Goal: Task Accomplishment & Management: Use online tool/utility

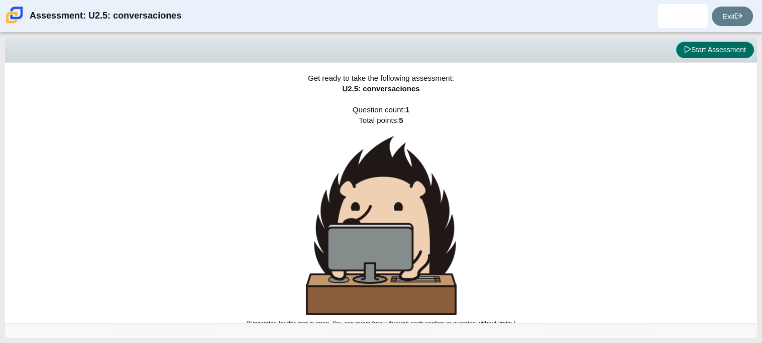
click at [702, 53] on button "Start Assessment" at bounding box center [715, 50] width 78 height 17
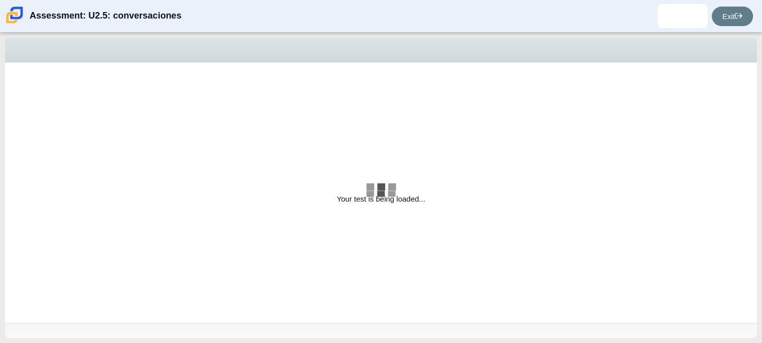
select select "06fad057-86e3-49ec-80e5-8ebec56ce9e7"
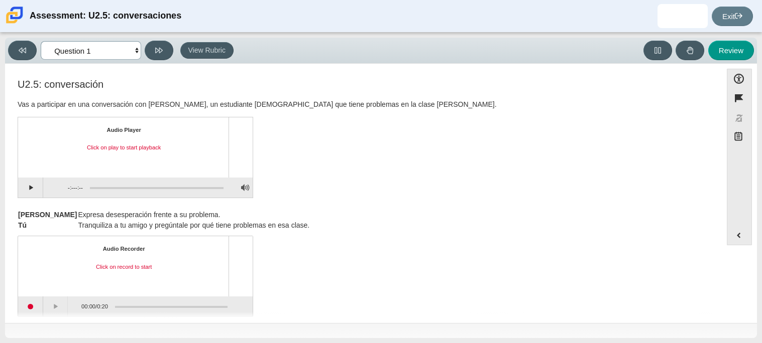
click at [141, 50] on select "Questions Question 1 Review Review Answers" at bounding box center [91, 50] width 100 height 19
click at [38, 191] on button "Play" at bounding box center [30, 188] width 25 height 20
click at [39, 190] on button "Pause playback" at bounding box center [30, 188] width 25 height 20
drag, startPoint x: 93, startPoint y: 186, endPoint x: 68, endPoint y: 189, distance: 25.2
click at [68, 189] on div "0:03 / 3:47" at bounding box center [133, 188] width 181 height 20
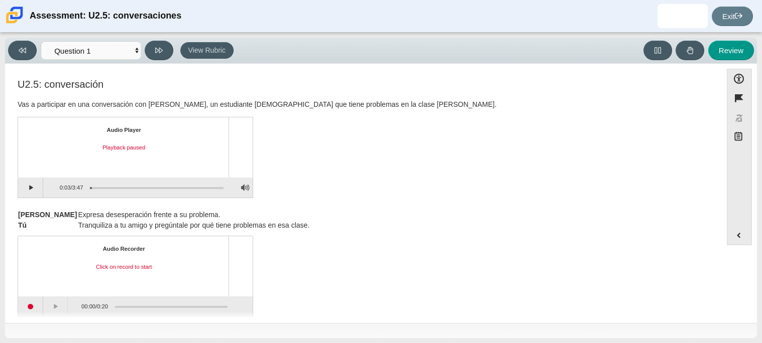
click at [44, 190] on div "0:03 / 3:47" at bounding box center [63, 187] width 40 height 19
click at [31, 189] on button "Continue playback" at bounding box center [30, 188] width 25 height 20
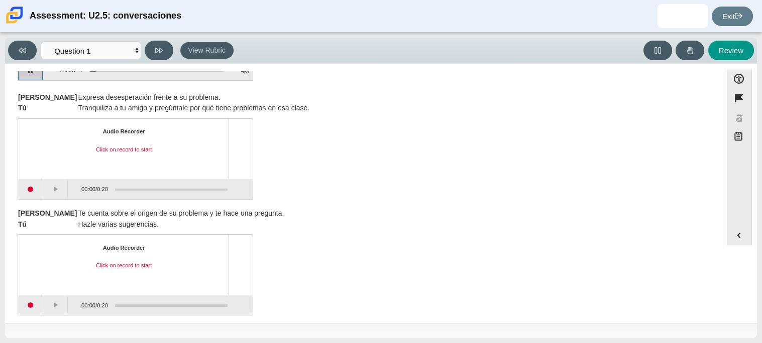
scroll to position [118, 0]
click at [40, 75] on button "Pause playback" at bounding box center [30, 70] width 25 height 20
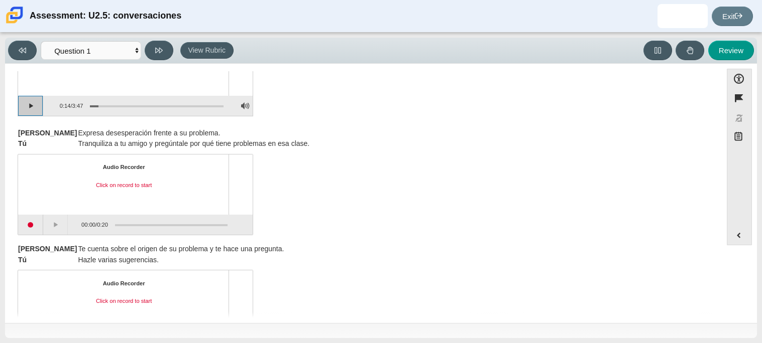
scroll to position [92, 0]
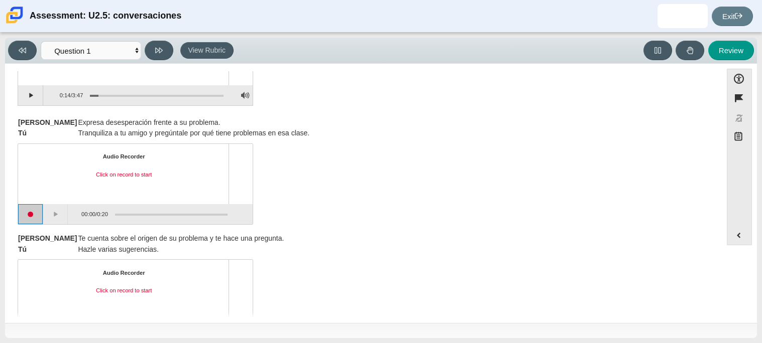
drag, startPoint x: 30, startPoint y: 218, endPoint x: 105, endPoint y: 207, distance: 76.6
click at [105, 207] on div "00:00 / 0:20" at bounding box center [135, 214] width 235 height 20
click at [29, 216] on button "Start recording" at bounding box center [30, 214] width 25 height 20
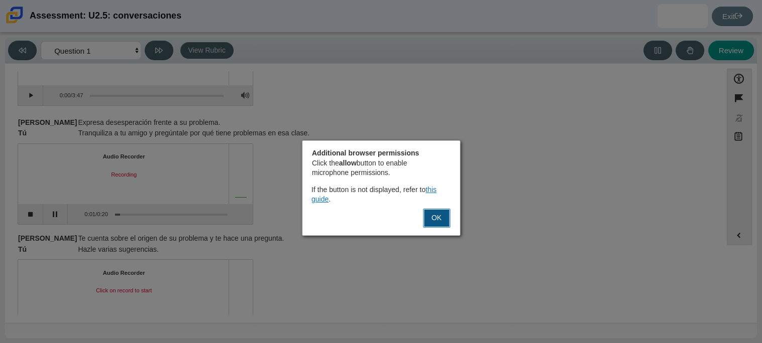
click at [433, 218] on button "OK" at bounding box center [436, 218] width 27 height 19
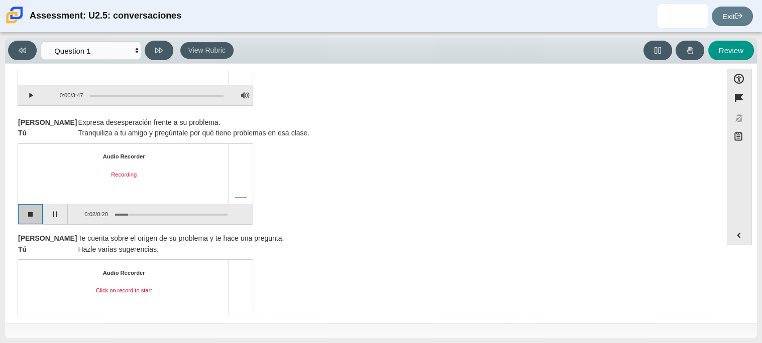
click at [31, 213] on button "Stop recording" at bounding box center [30, 214] width 25 height 20
click at [33, 214] on button "Start recording" at bounding box center [30, 214] width 25 height 20
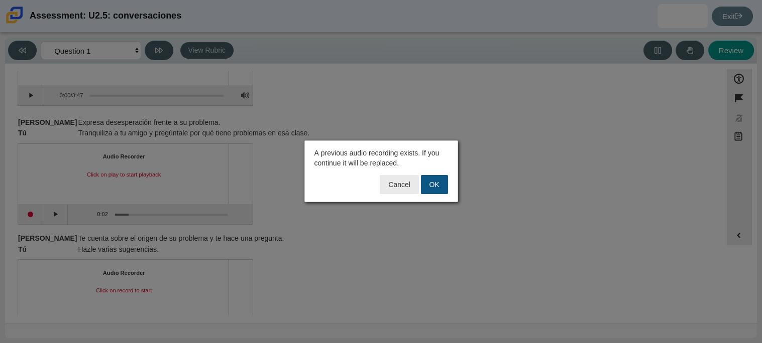
click at [440, 193] on button "OK" at bounding box center [434, 184] width 27 height 19
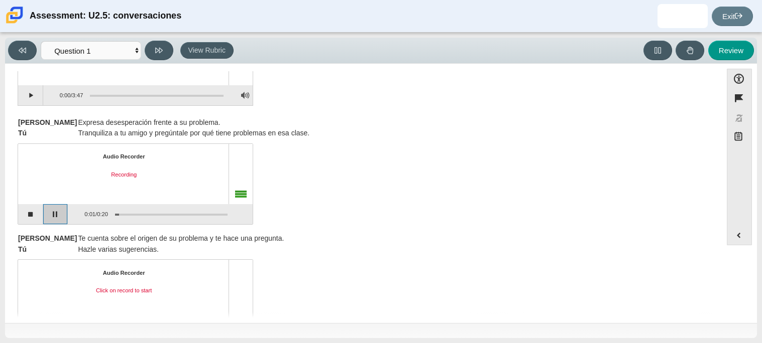
click at [49, 214] on button "Pause" at bounding box center [55, 214] width 25 height 20
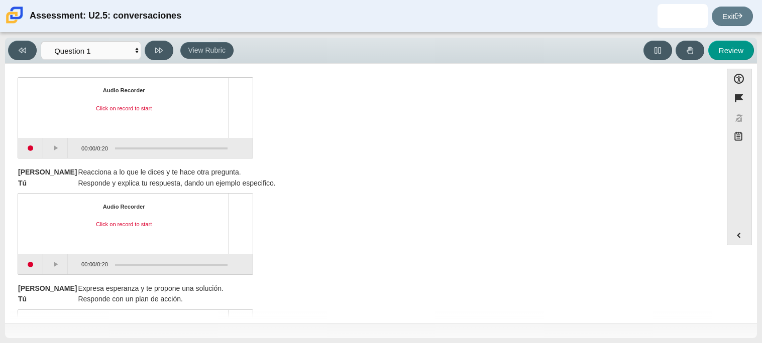
scroll to position [387, 0]
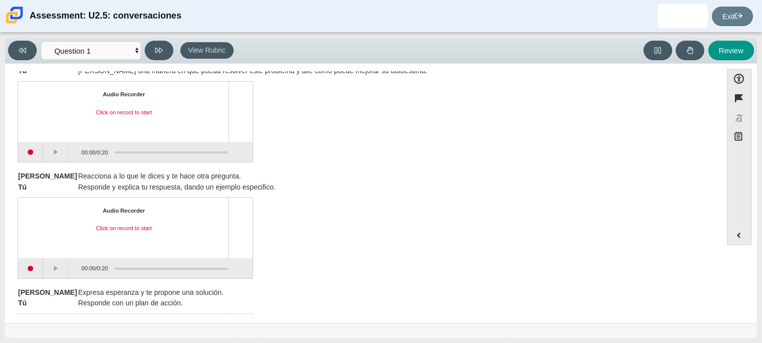
click at [117, 229] on div "Click on record to start" at bounding box center [123, 229] width 193 height 8
click at [37, 276] on button "Start recording" at bounding box center [30, 269] width 25 height 20
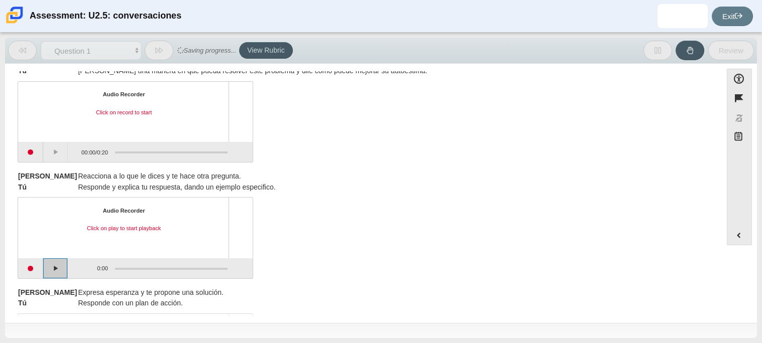
click at [56, 272] on button "Play" at bounding box center [55, 269] width 25 height 20
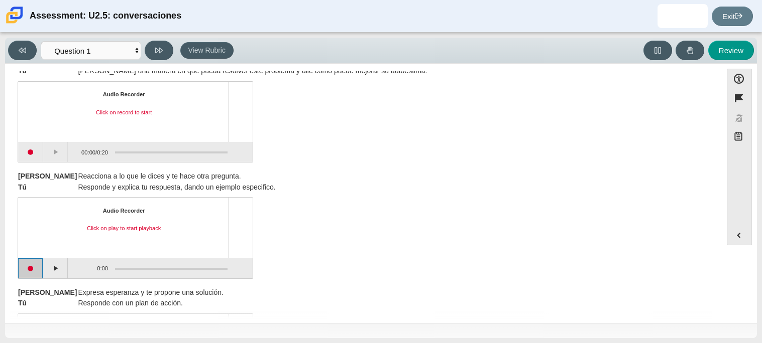
click at [32, 268] on button "Start recording" at bounding box center [30, 269] width 25 height 20
click at [35, 269] on button "Stop recording" at bounding box center [30, 269] width 25 height 20
click at [56, 267] on button "Play" at bounding box center [55, 269] width 25 height 20
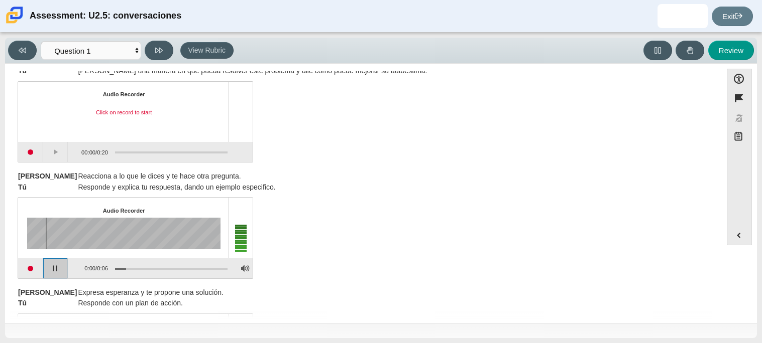
click at [56, 267] on button "Pause playback" at bounding box center [55, 269] width 25 height 20
click at [56, 267] on button "Continue playback" at bounding box center [55, 269] width 25 height 20
click at [56, 267] on button "Pause playback" at bounding box center [55, 269] width 25 height 20
click at [31, 270] on button "Start recording" at bounding box center [30, 269] width 25 height 20
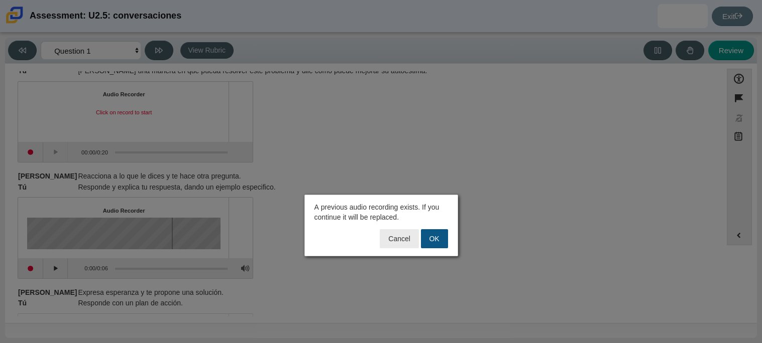
click at [441, 244] on button "OK" at bounding box center [434, 238] width 27 height 19
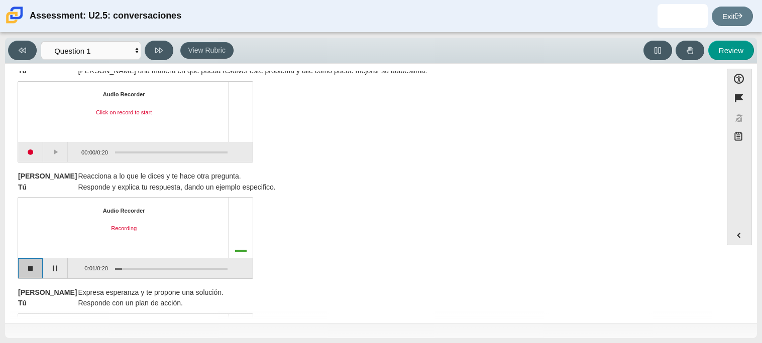
click at [30, 265] on button "Stop recording" at bounding box center [30, 269] width 25 height 20
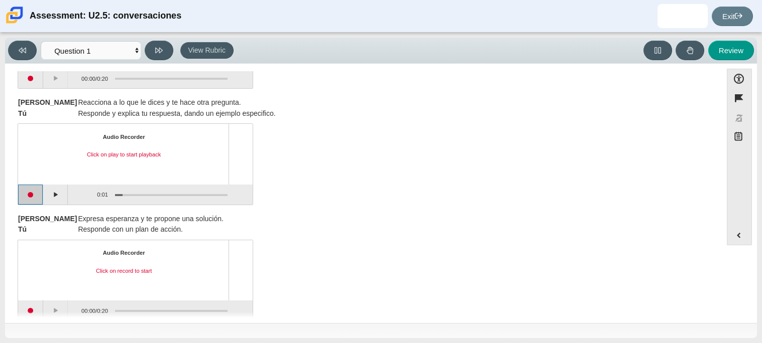
scroll to position [477, 0]
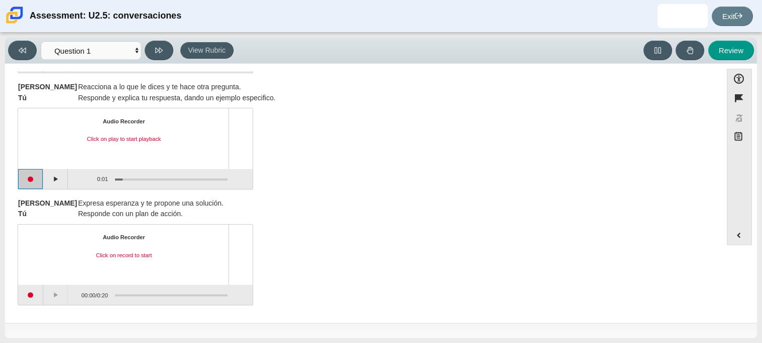
click at [35, 186] on button "Start recording" at bounding box center [30, 179] width 25 height 20
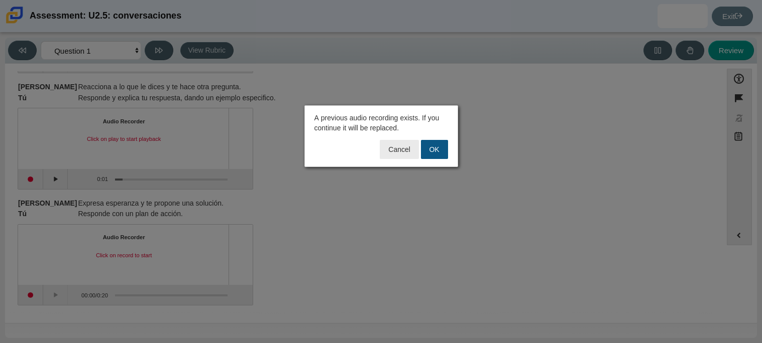
click at [432, 141] on button "OK" at bounding box center [434, 149] width 27 height 19
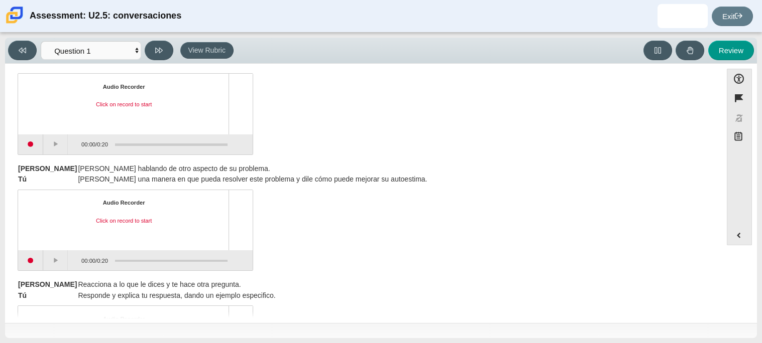
scroll to position [280, 0]
click at [24, 153] on button "Start recording" at bounding box center [30, 144] width 25 height 20
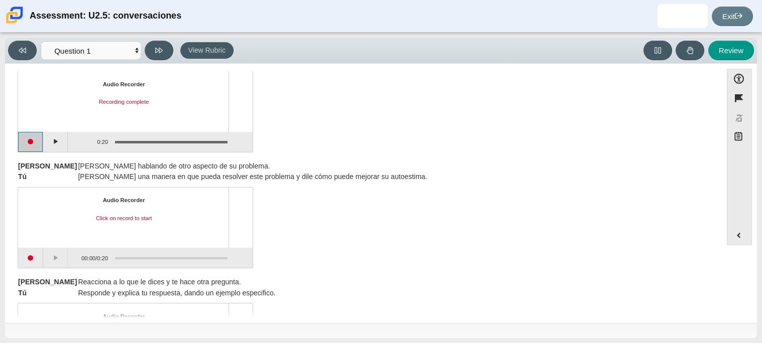
scroll to position [284, 0]
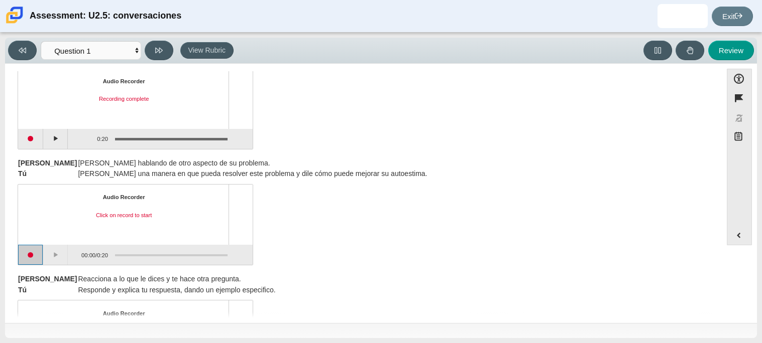
click at [35, 258] on button "Start recording" at bounding box center [30, 255] width 25 height 20
click at [37, 250] on button "Stop recording" at bounding box center [30, 255] width 25 height 20
click at [61, 256] on button "Play" at bounding box center [55, 255] width 25 height 20
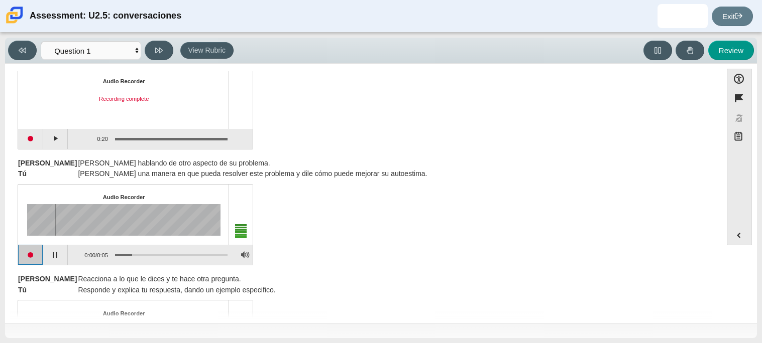
click at [33, 254] on button "Start recording" at bounding box center [30, 255] width 25 height 20
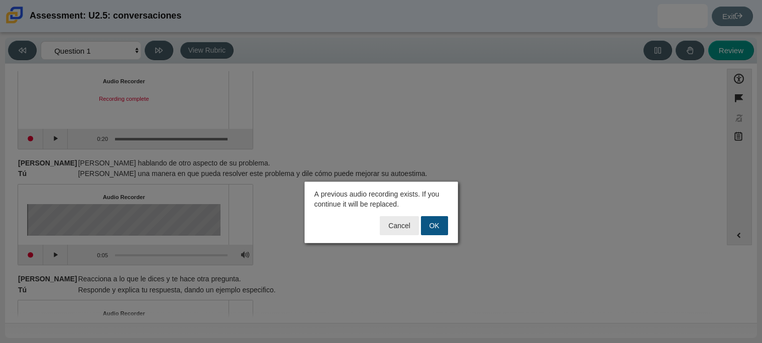
click at [442, 222] on button "OK" at bounding box center [434, 225] width 27 height 19
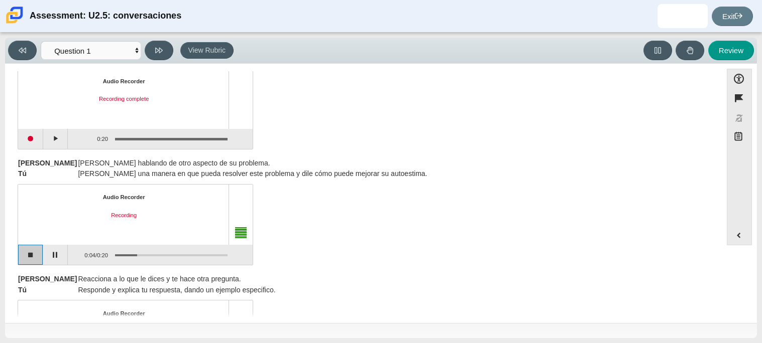
click at [31, 263] on button "Stop recording" at bounding box center [30, 255] width 25 height 20
click at [39, 254] on button "Start recording" at bounding box center [30, 255] width 25 height 20
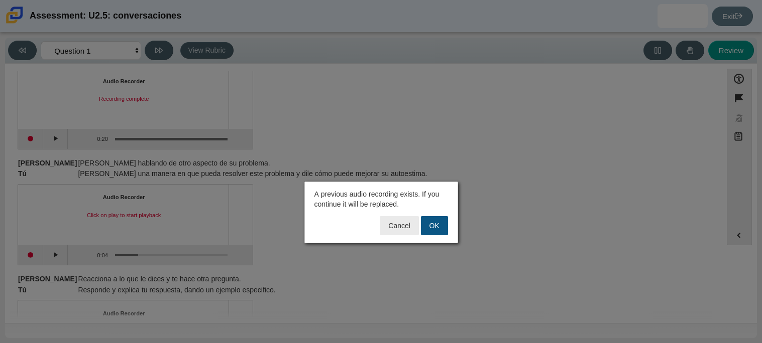
click at [421, 228] on button "OK" at bounding box center [434, 225] width 27 height 19
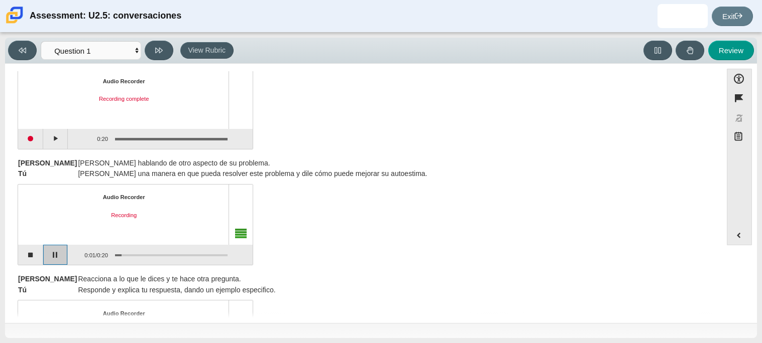
click at [62, 256] on button "Pause" at bounding box center [55, 255] width 25 height 20
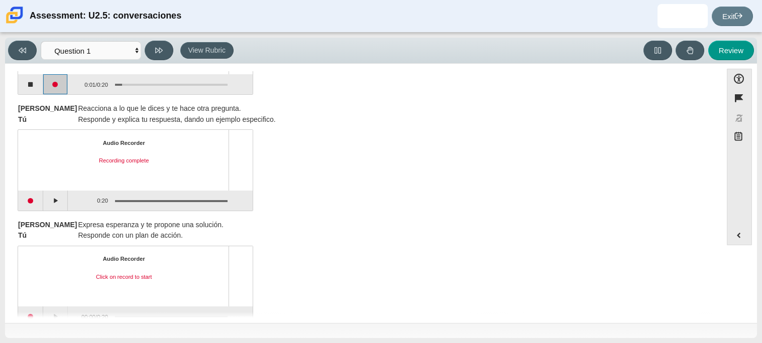
scroll to position [477, 0]
